Goal: Transaction & Acquisition: Purchase product/service

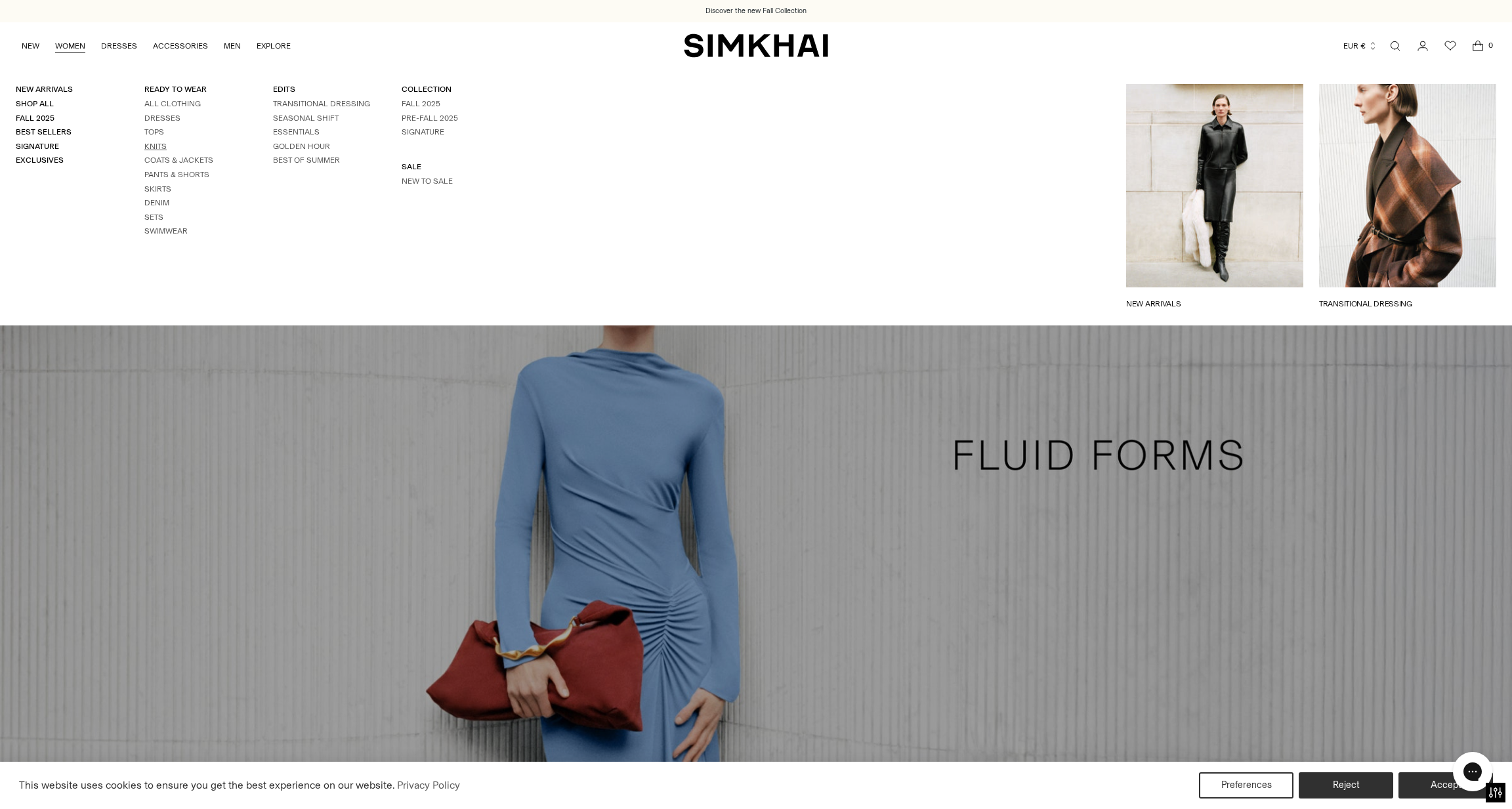
click at [152, 144] on link "Knits" at bounding box center [155, 146] width 22 height 9
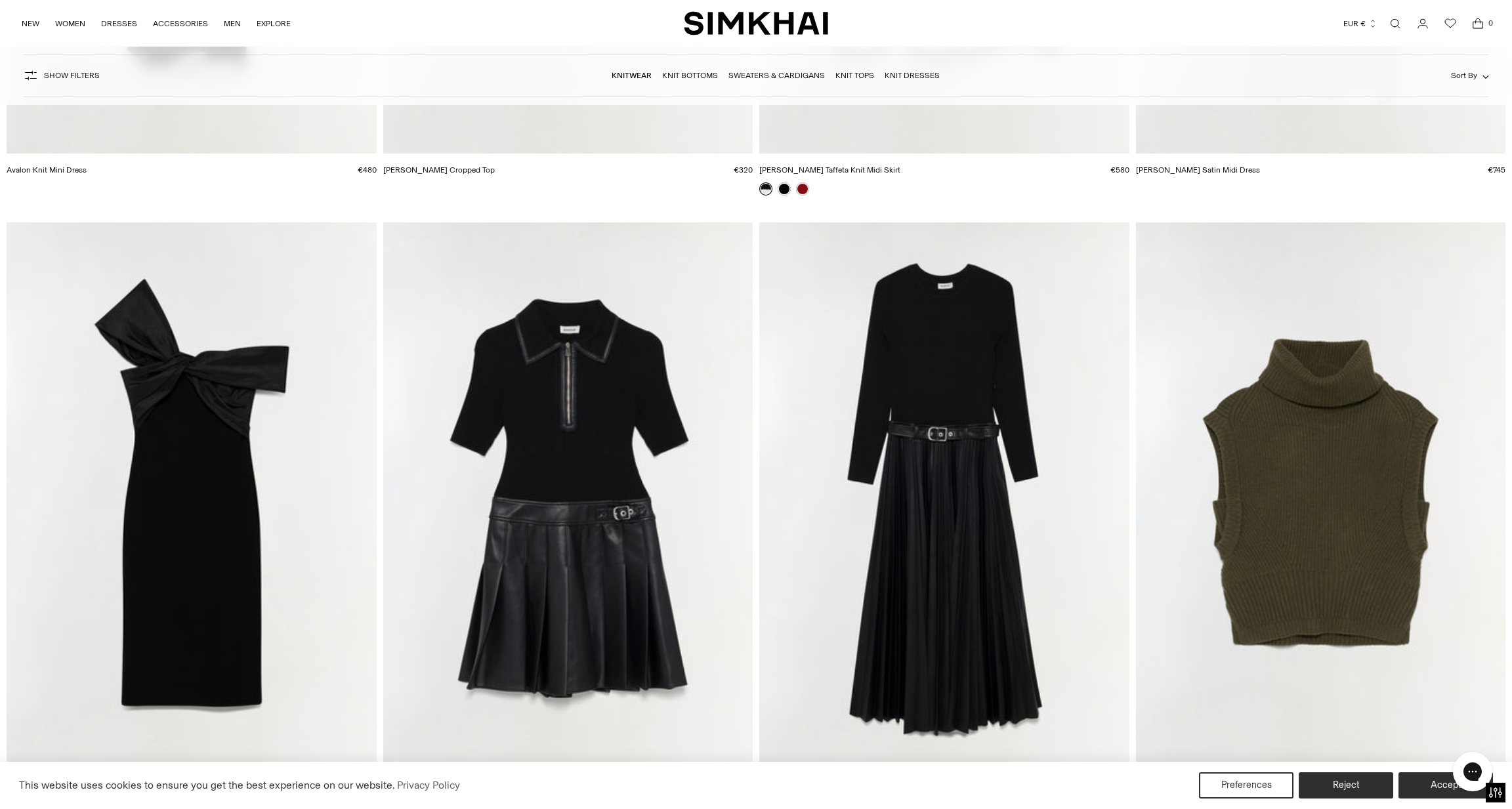
scroll to position [3150, 0]
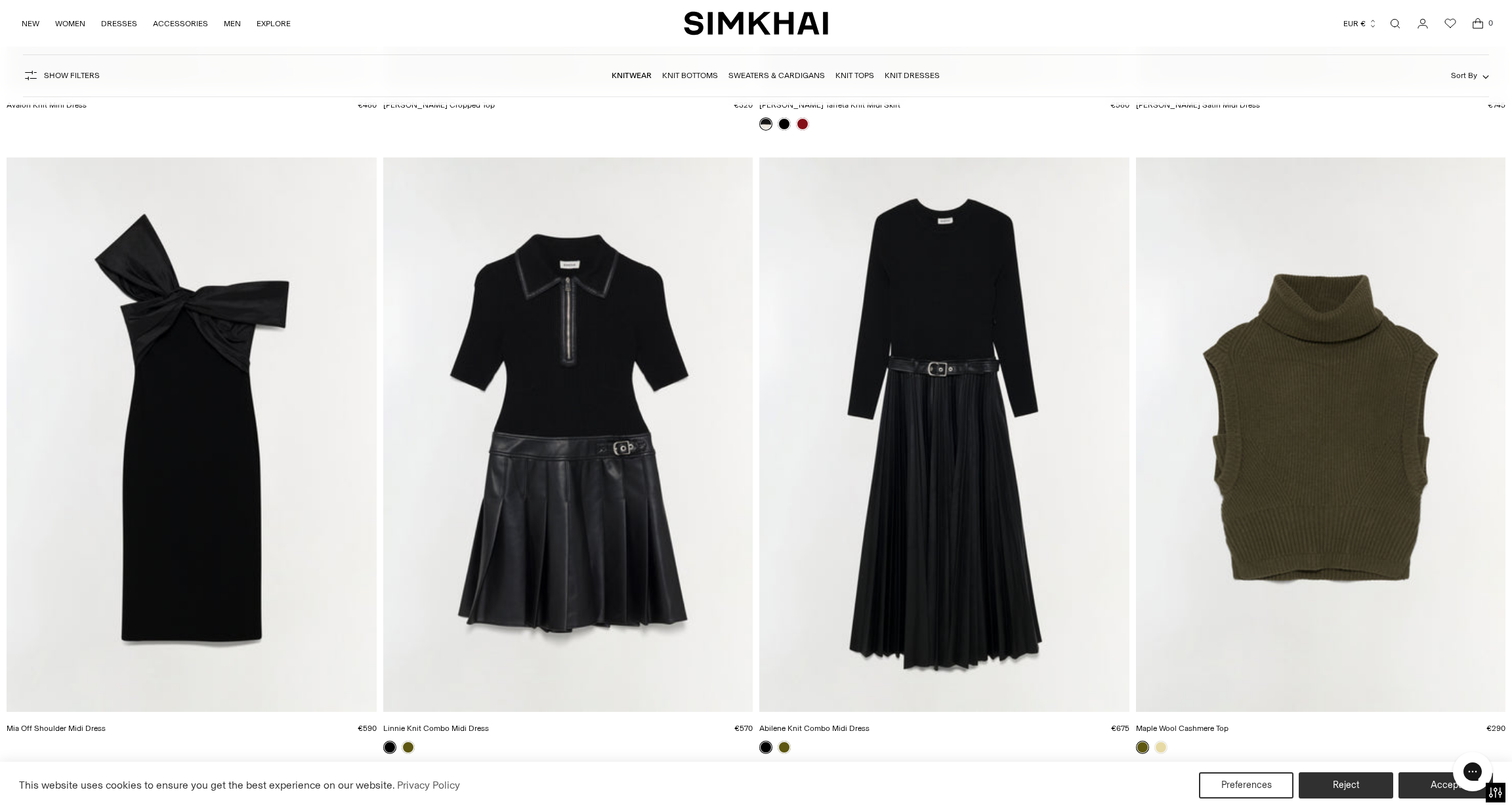
click at [0, 0] on img "Maple Wool Cashmere Top" at bounding box center [0, 0] width 0 height 0
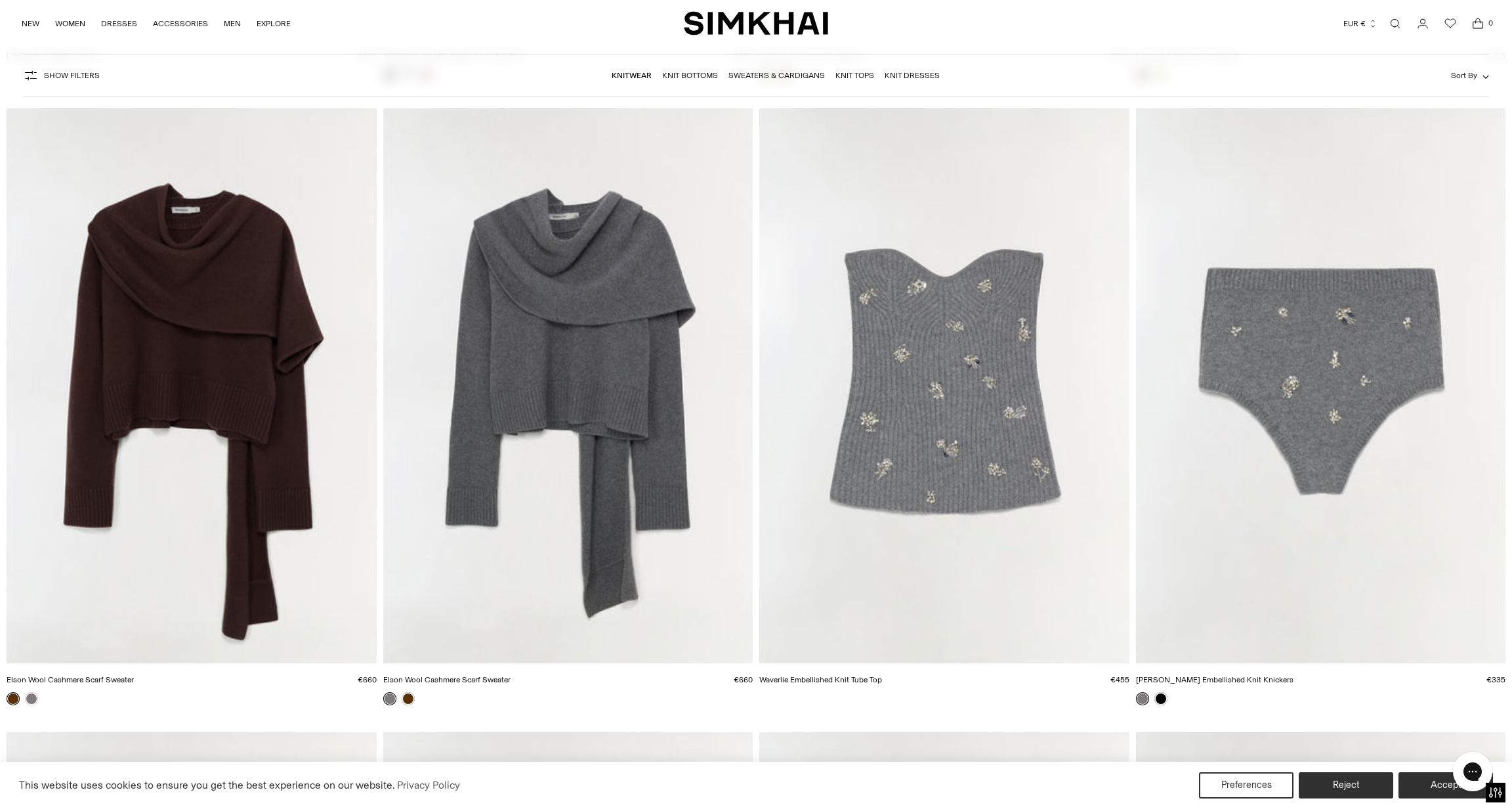
scroll to position [6365, 0]
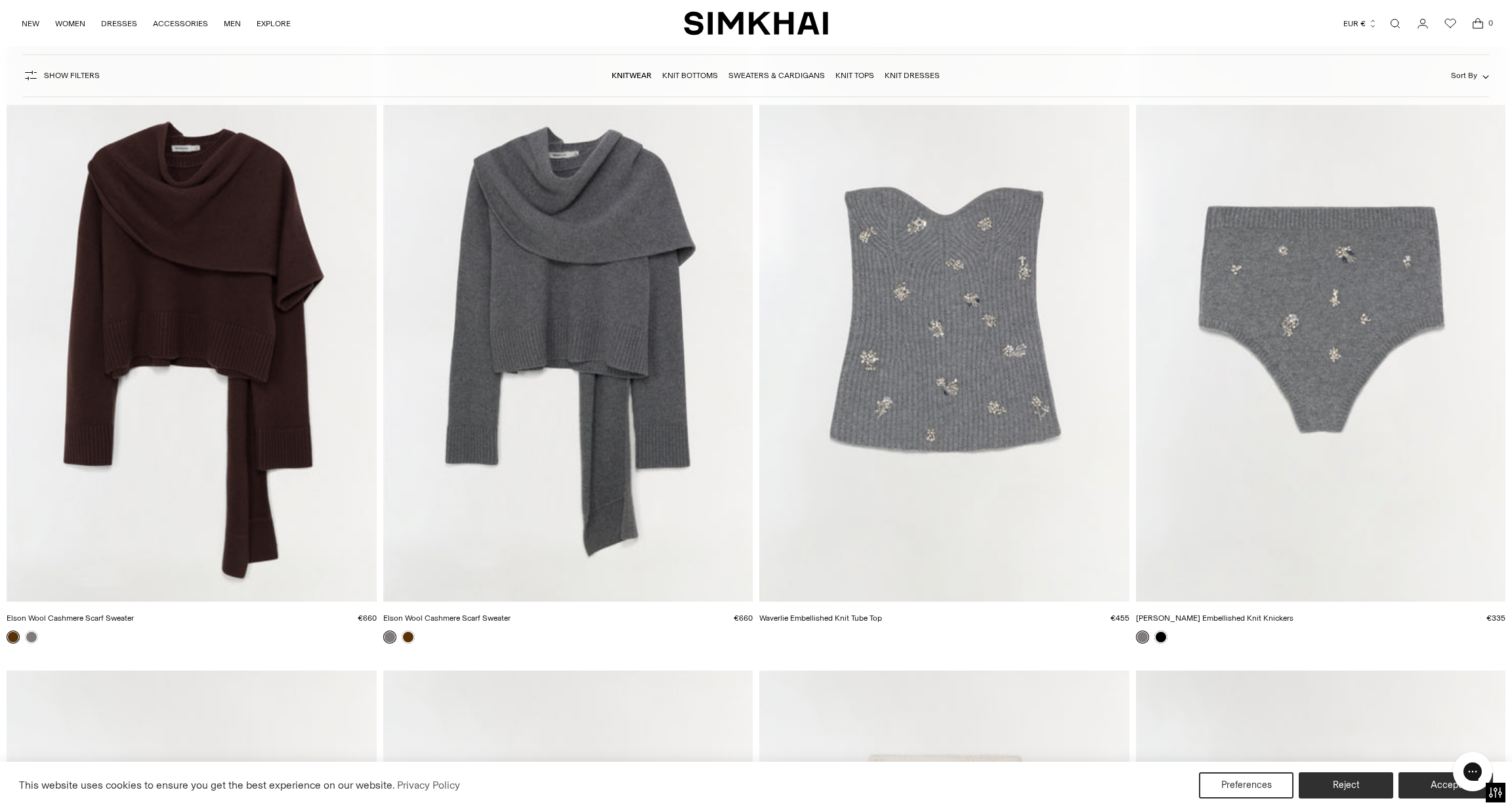
click at [0, 0] on img "Elson Wool Cashmere Scarf Sweater" at bounding box center [0, 0] width 0 height 0
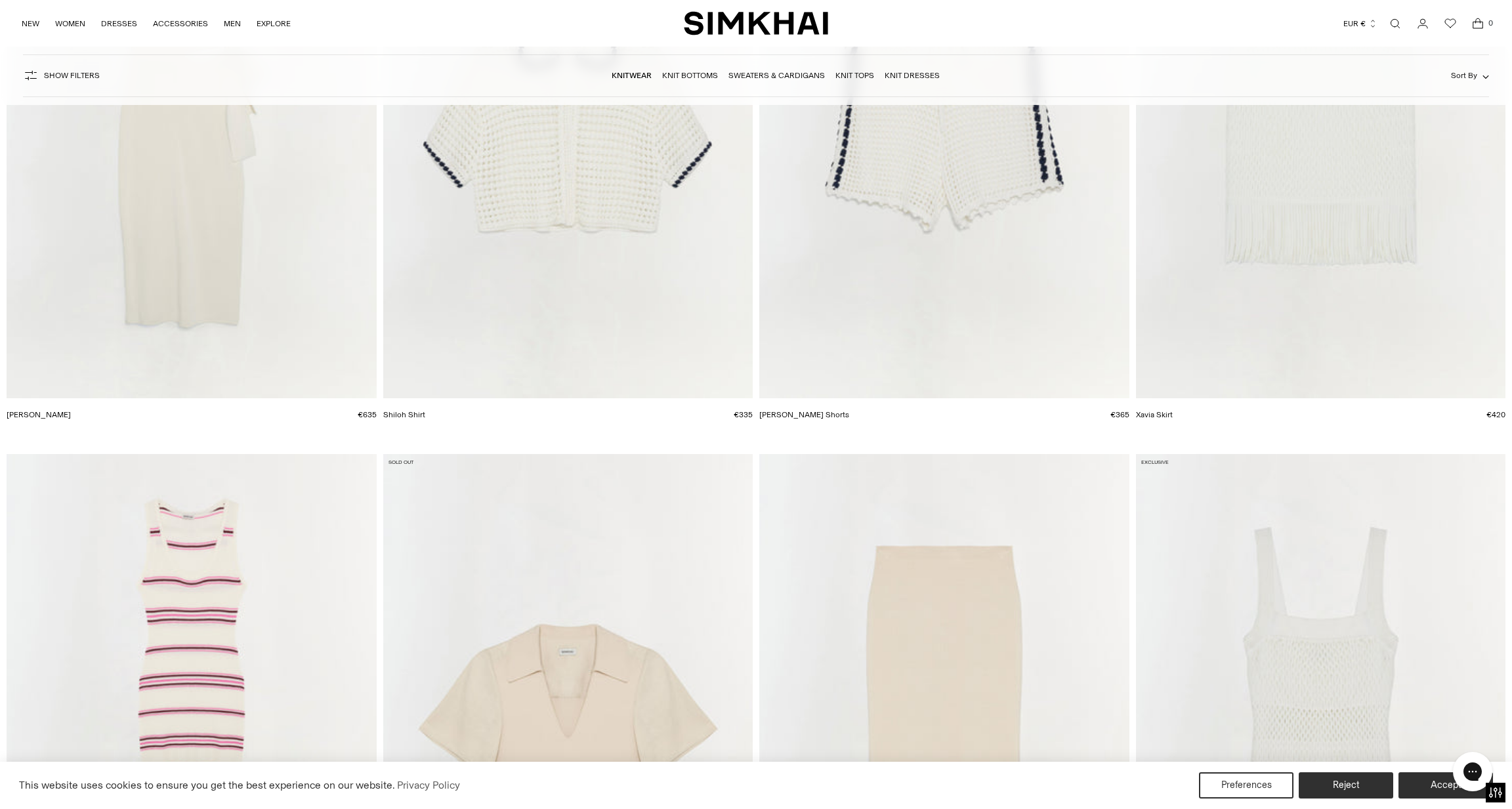
scroll to position [11090, 0]
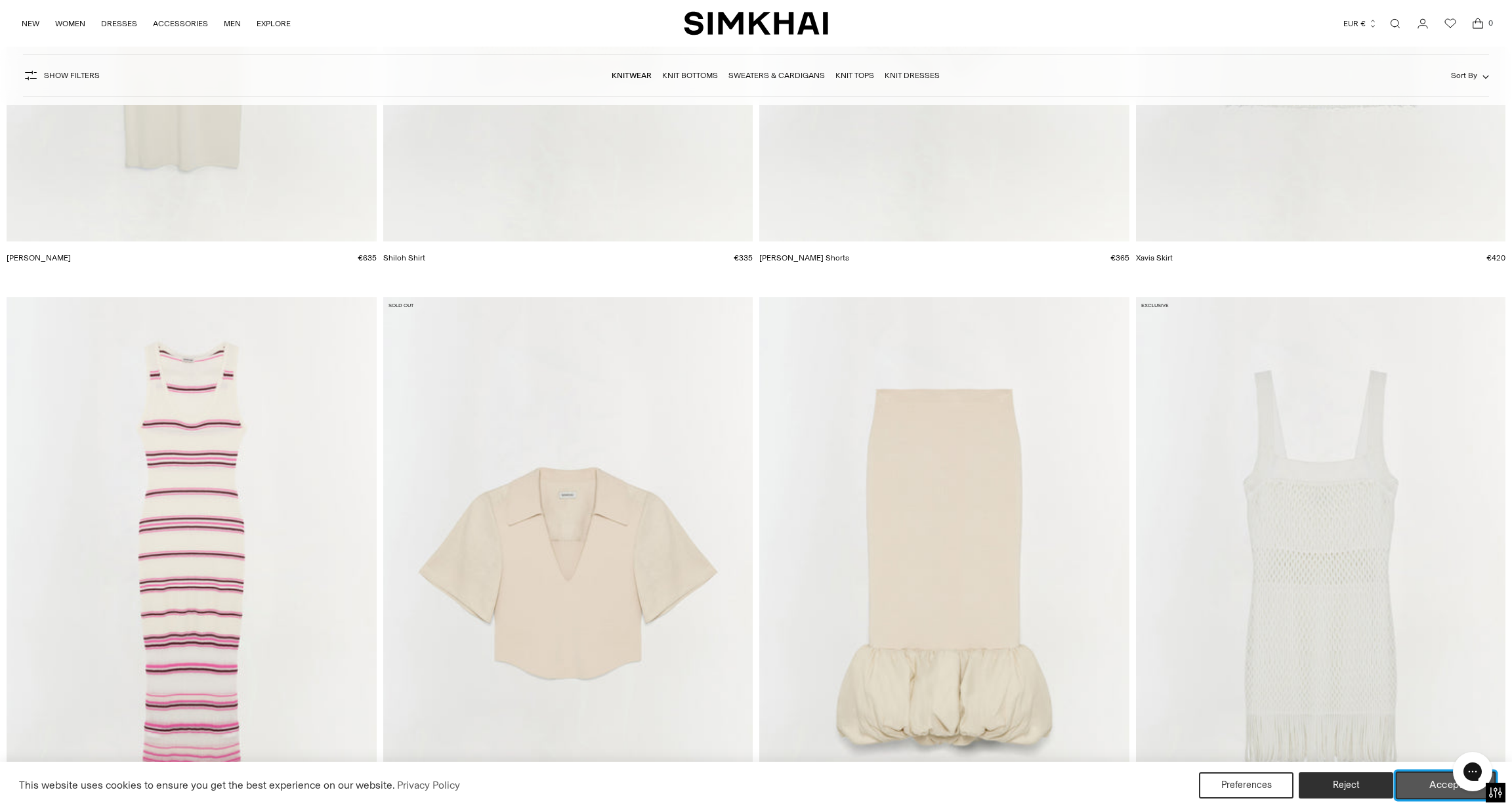
click at [1434, 782] on button "Accept" at bounding box center [1446, 785] width 100 height 27
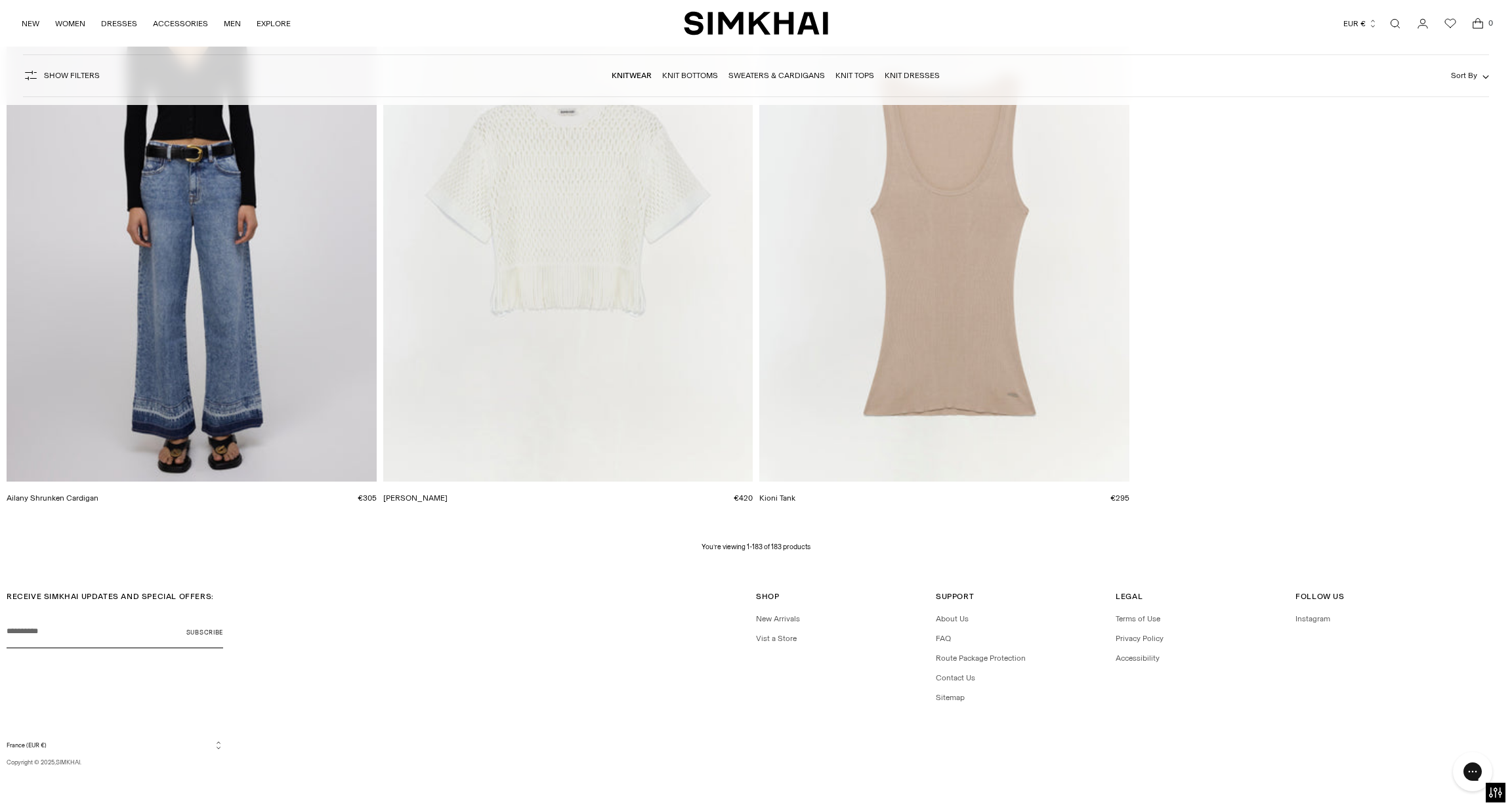
scroll to position [27862, 0]
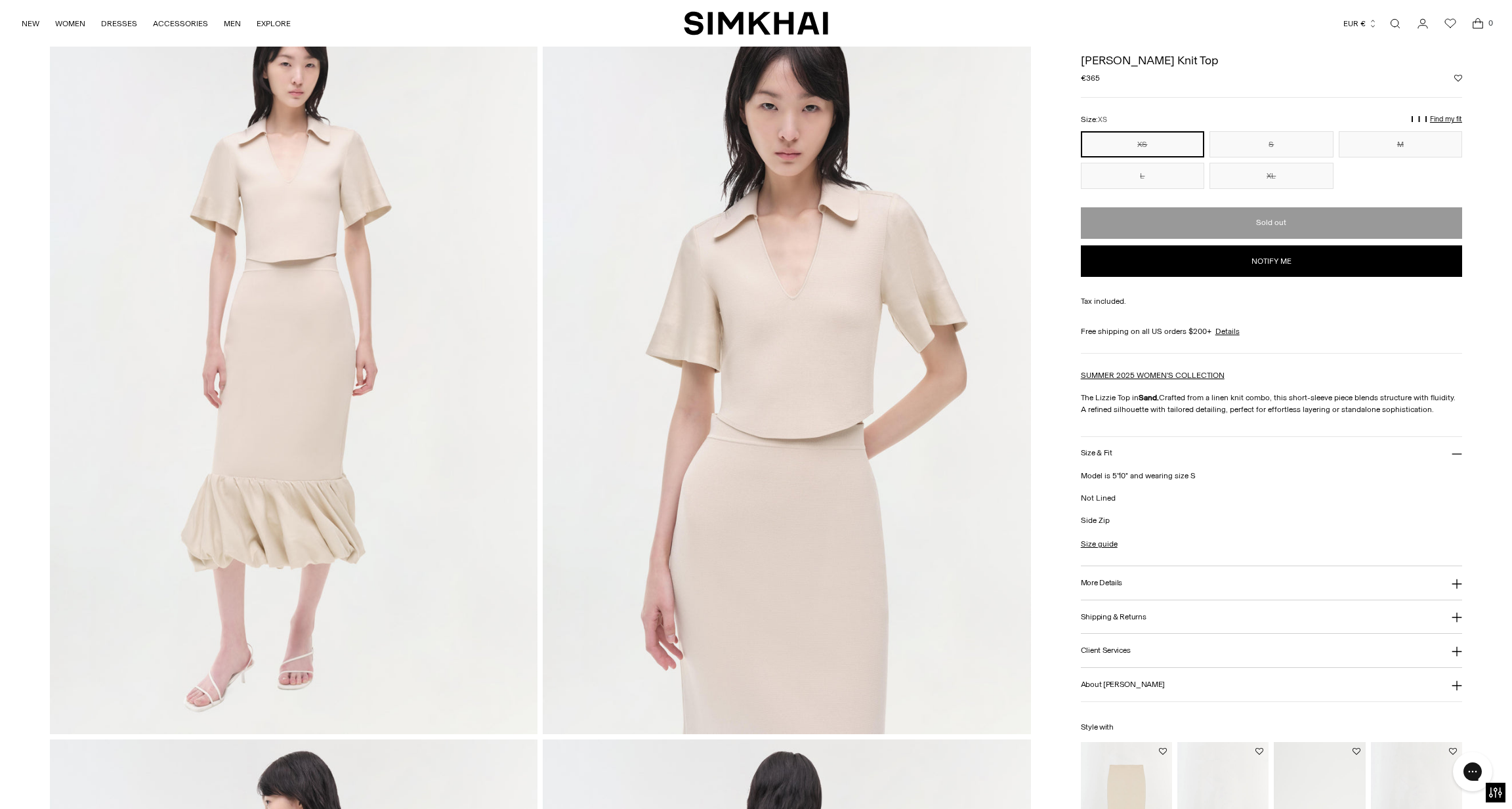
scroll to position [65, 0]
